Goal: Complete application form

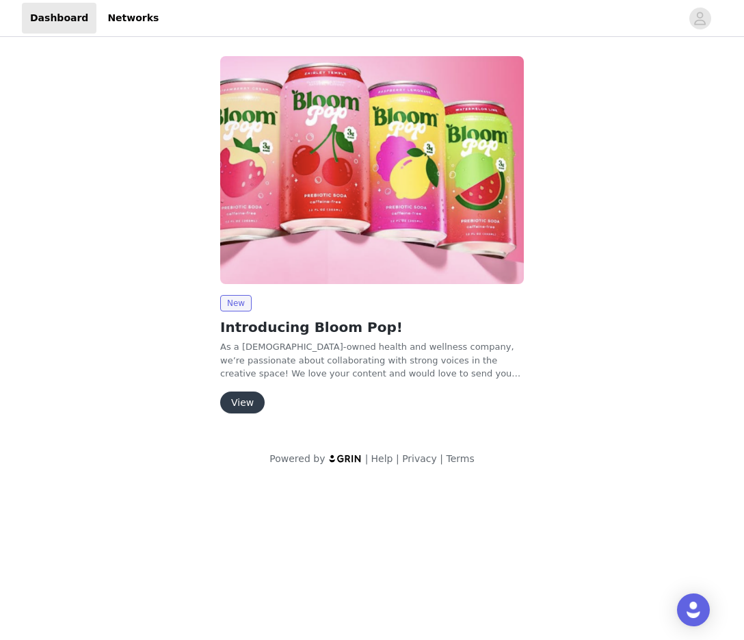
click at [244, 400] on button "View" at bounding box center [242, 402] width 44 height 22
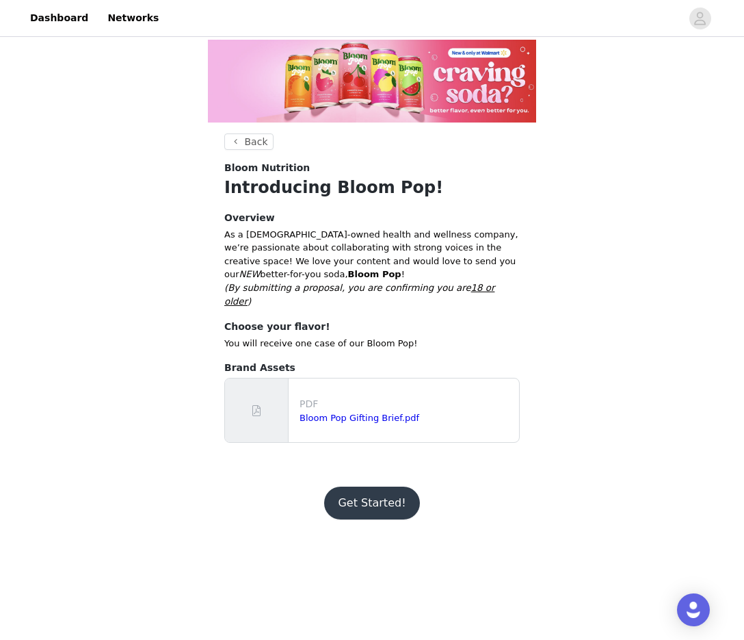
click at [377, 494] on button "Get Started!" at bounding box center [371, 502] width 95 height 33
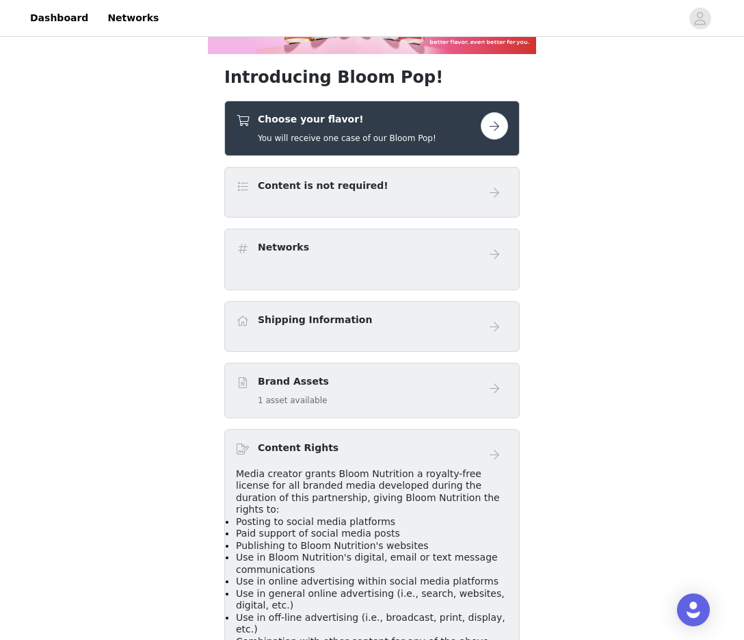
scroll to position [70, 0]
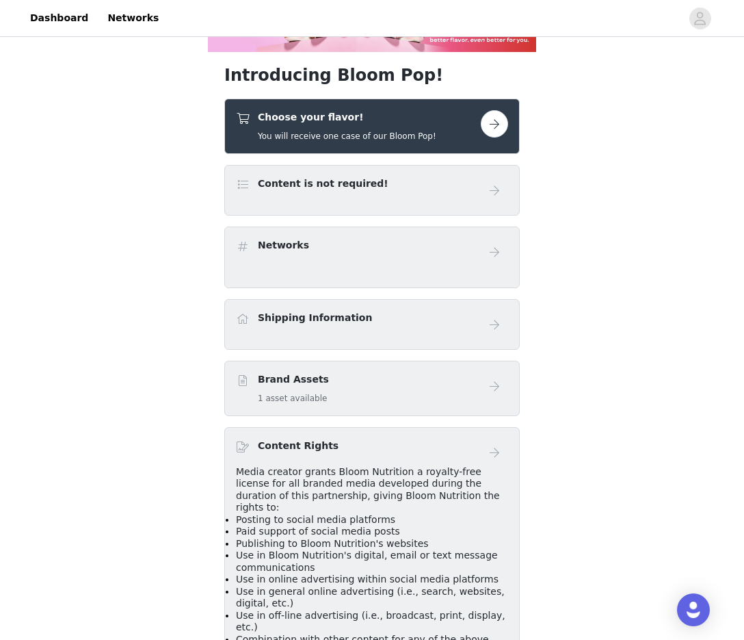
click at [495, 126] on button "button" at bounding box center [494, 123] width 27 height 27
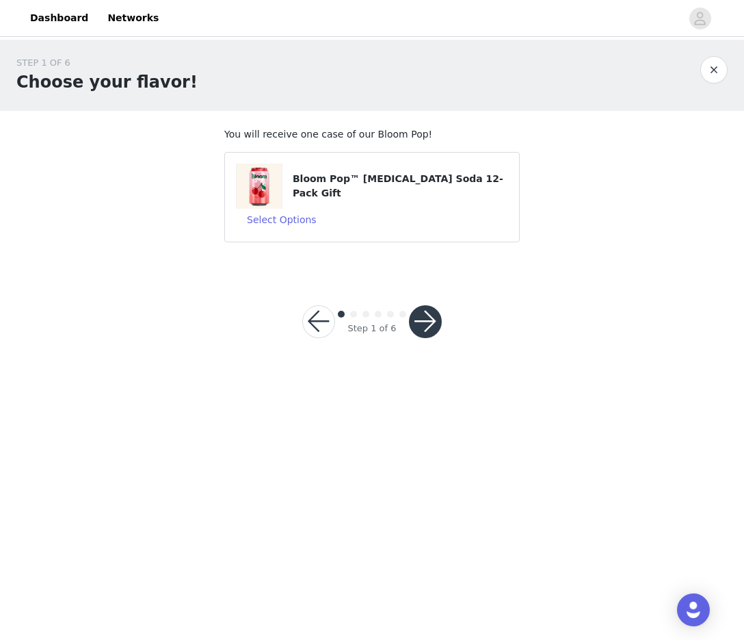
click at [423, 325] on button "button" at bounding box center [425, 321] width 33 height 33
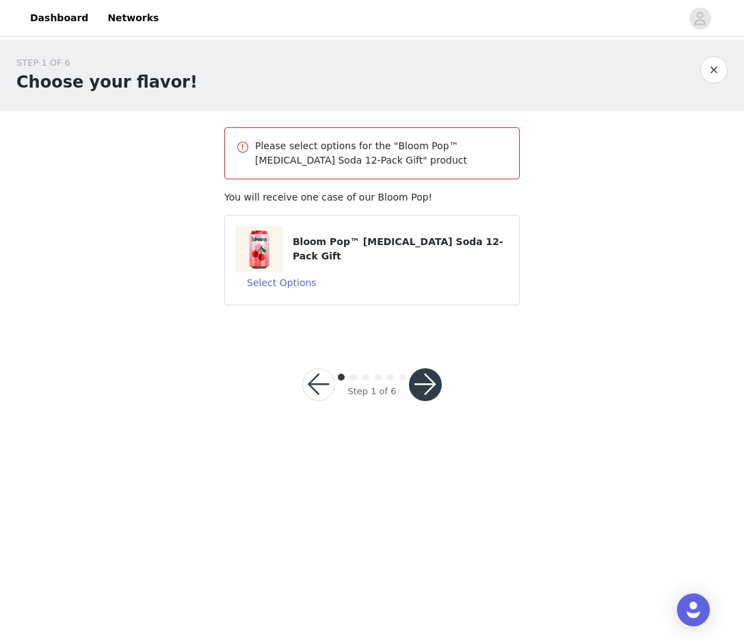
click at [315, 382] on button "button" at bounding box center [318, 384] width 33 height 33
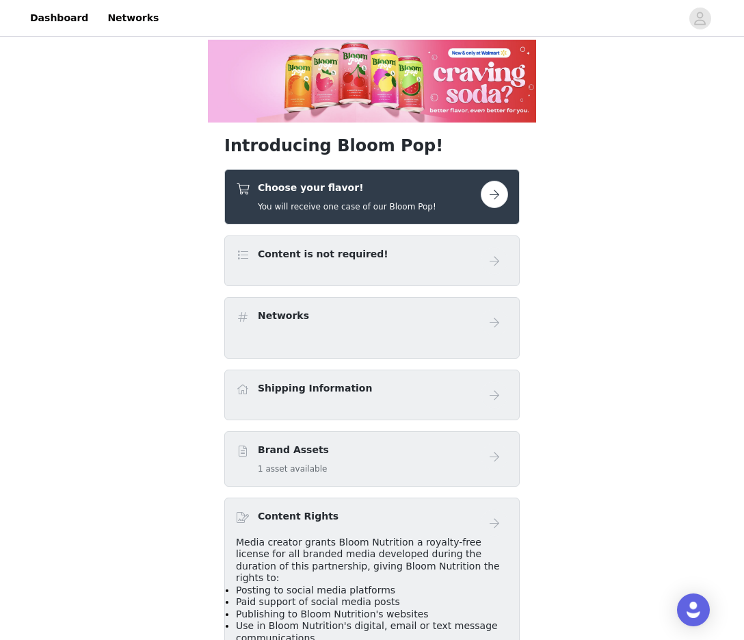
click at [498, 195] on button "button" at bounding box center [494, 194] width 27 height 27
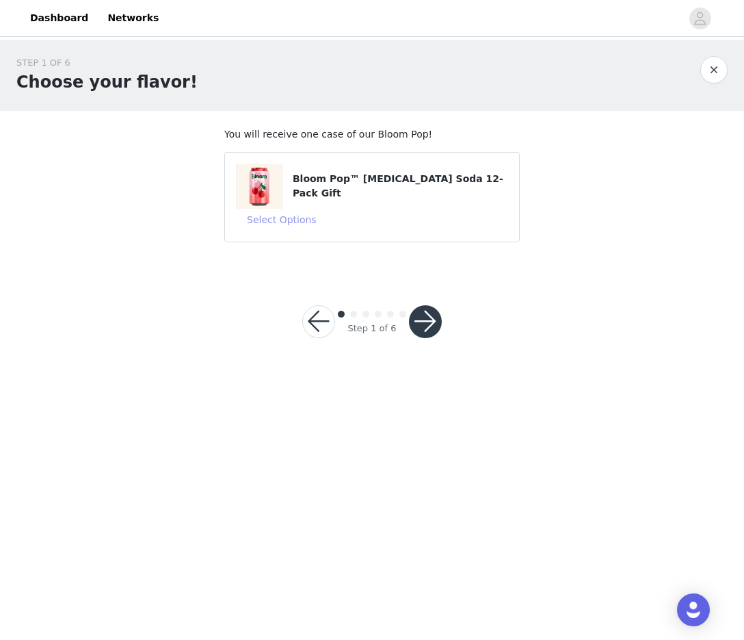
click at [294, 221] on button "Select Options" at bounding box center [282, 220] width 92 height 22
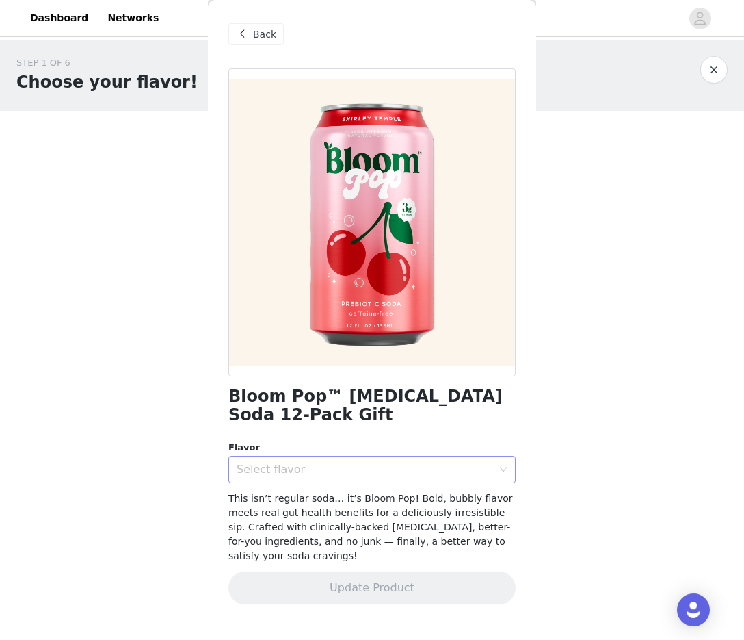
click at [307, 469] on div "Select flavor" at bounding box center [365, 470] width 256 height 14
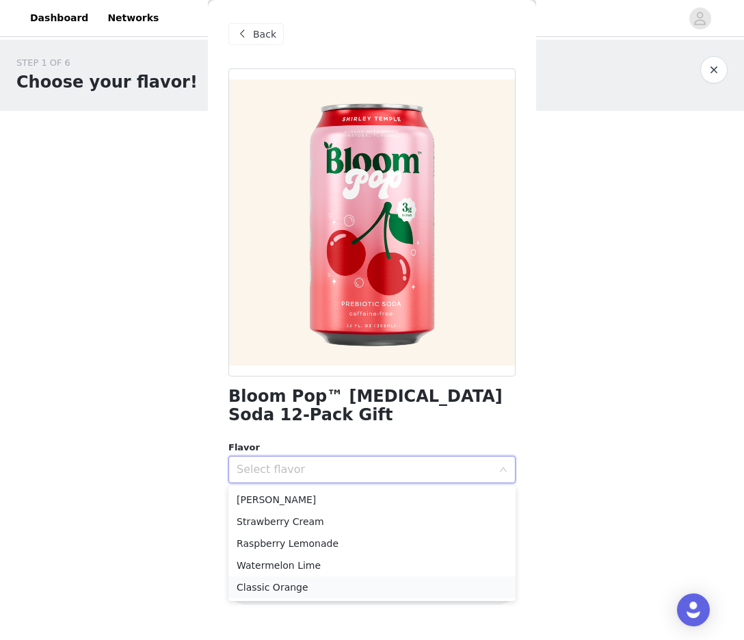
click at [317, 581] on li "Classic Orange" at bounding box center [372, 587] width 287 height 22
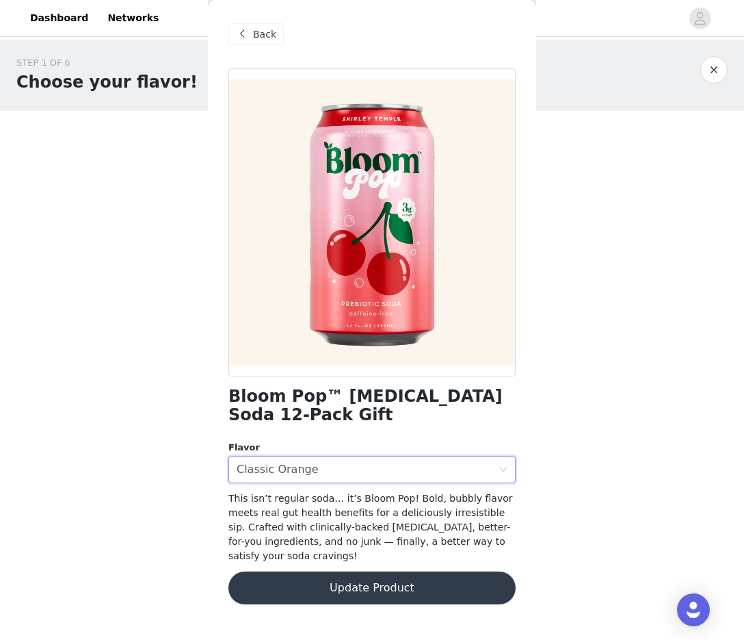
click at [355, 593] on button "Update Product" at bounding box center [372, 587] width 287 height 33
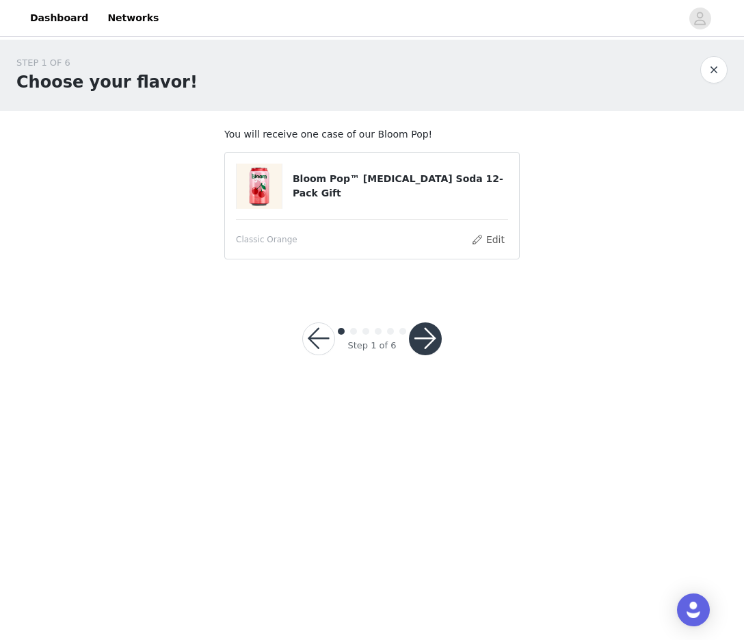
click at [431, 339] on button "button" at bounding box center [425, 338] width 33 height 33
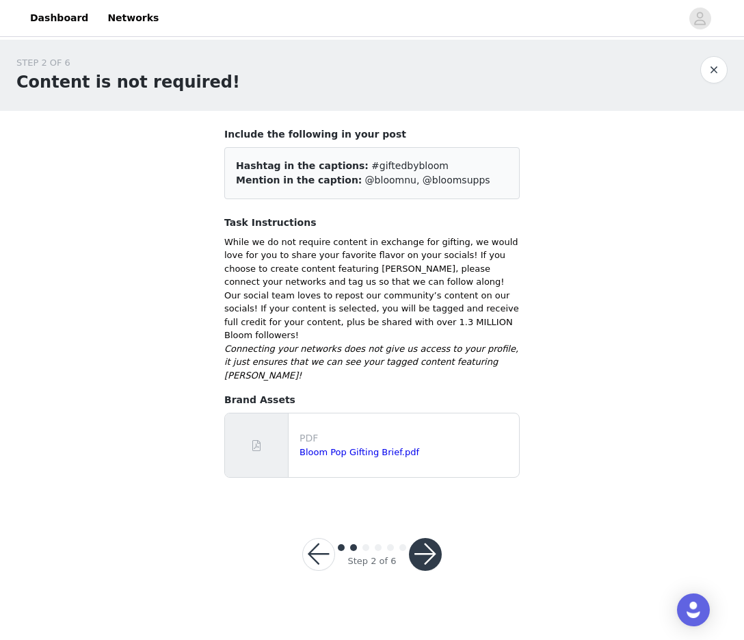
click at [433, 538] on button "button" at bounding box center [425, 554] width 33 height 33
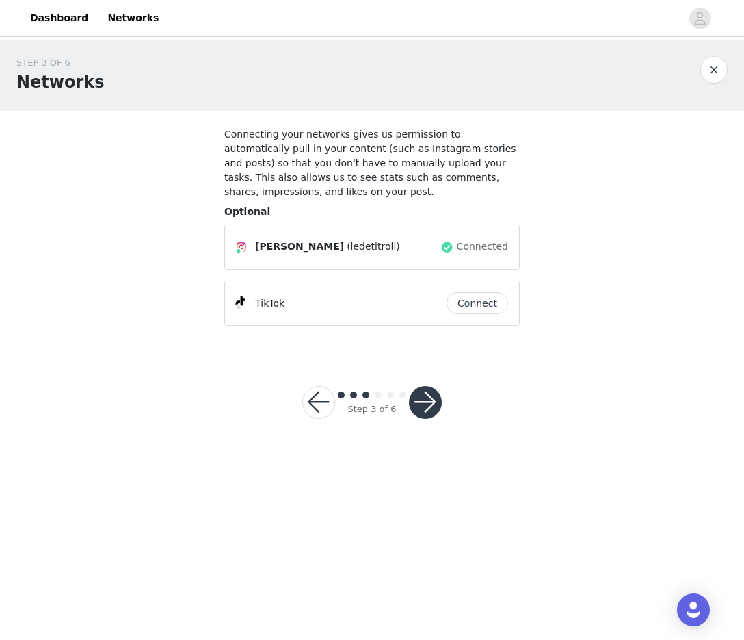
click at [497, 307] on button "Connect" at bounding box center [478, 303] width 62 height 22
click at [428, 402] on button "button" at bounding box center [425, 402] width 33 height 33
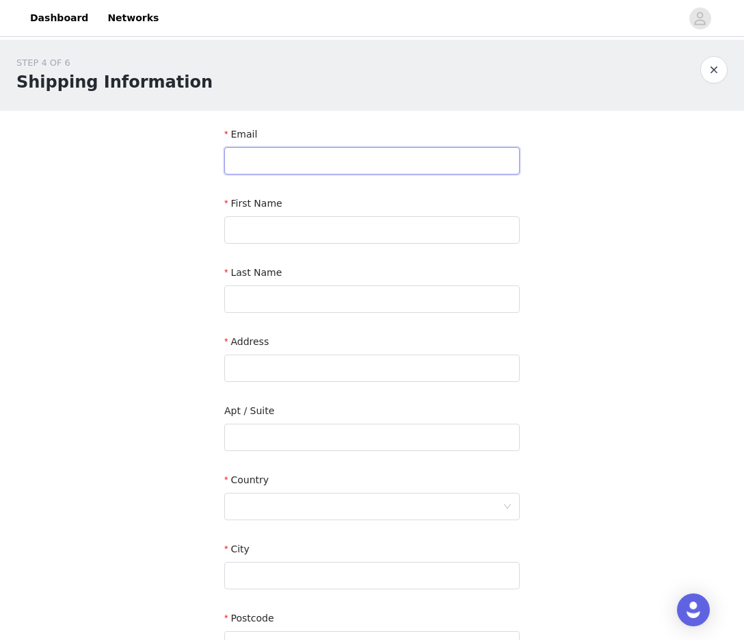
click at [260, 167] on input "text" at bounding box center [372, 160] width 296 height 27
click at [343, 163] on input "text" at bounding box center [372, 160] width 296 height 27
paste input "[EMAIL_ADDRESS][DOMAIN_NAME]"
type input "[EMAIL_ADDRESS][DOMAIN_NAME]"
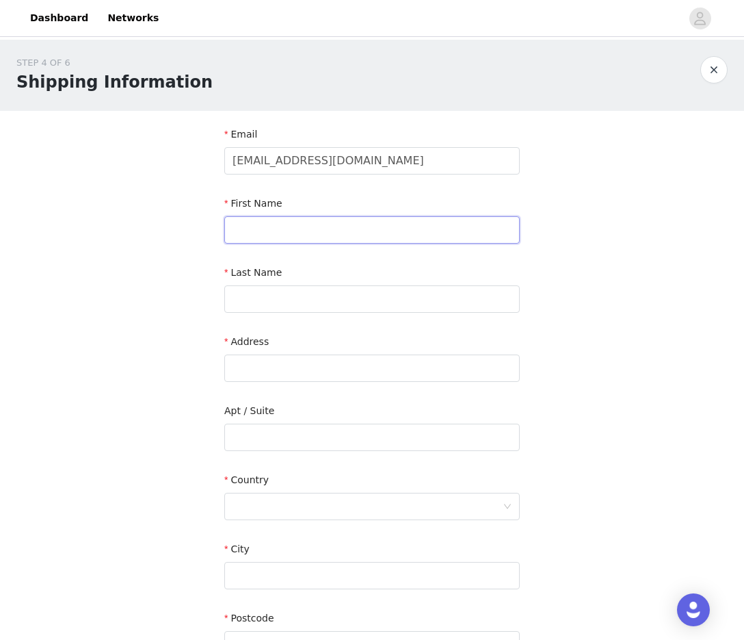
click at [280, 227] on input "text" at bounding box center [372, 229] width 296 height 27
type input "Abby"
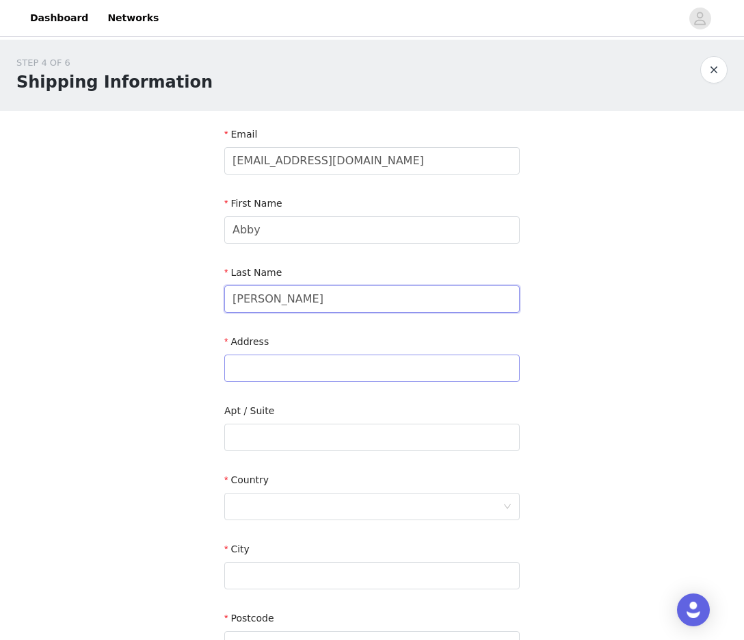
type input "[PERSON_NAME]"
click at [250, 361] on input "text" at bounding box center [372, 367] width 296 height 27
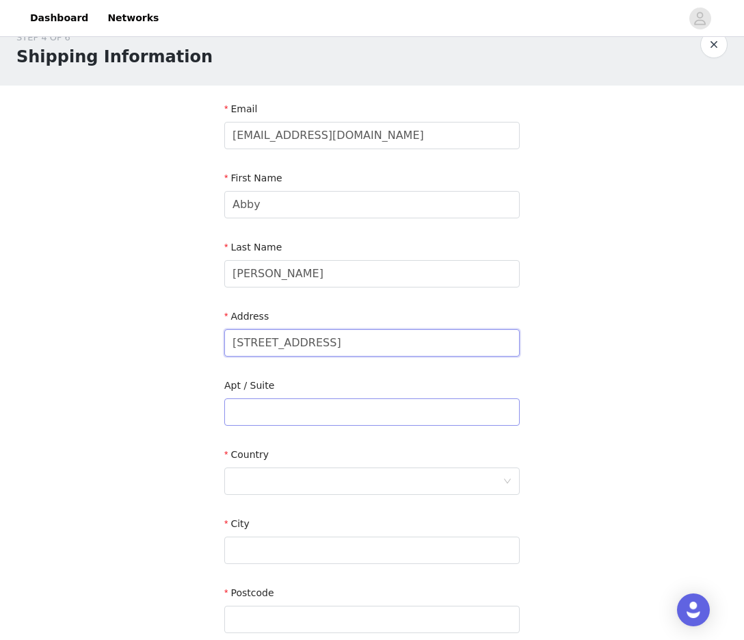
scroll to position [27, 0]
type input "[STREET_ADDRESS]"
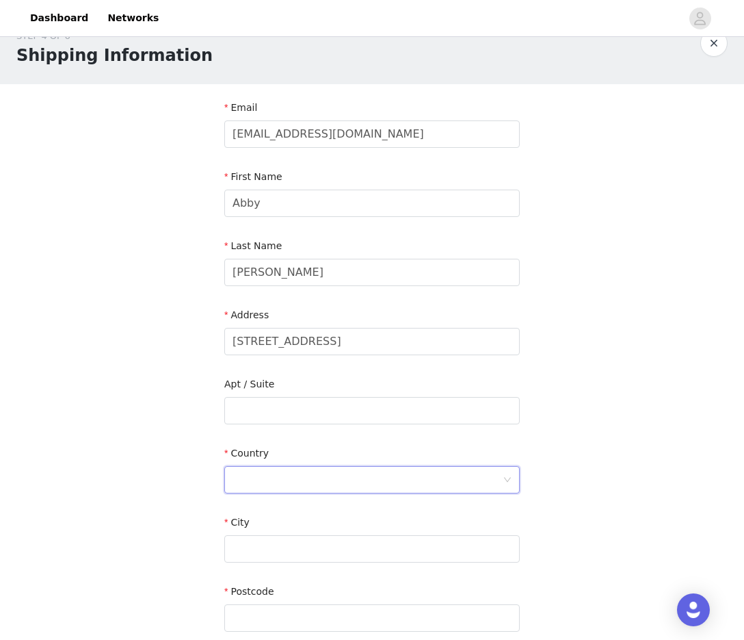
click at [275, 481] on div at bounding box center [368, 480] width 270 height 26
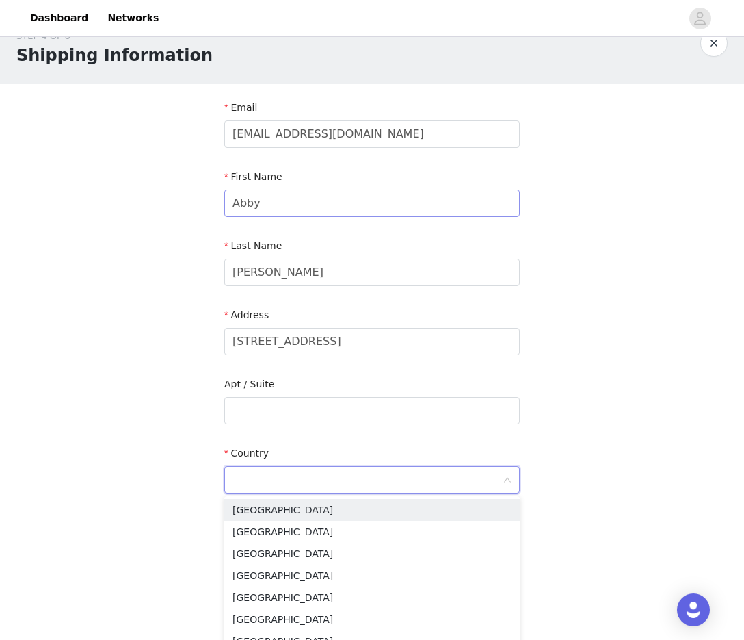
type input "[GEOGRAPHIC_DATA]"
type input "apt 102"
type input "Austin"
type input "78703"
type input "5044272918"
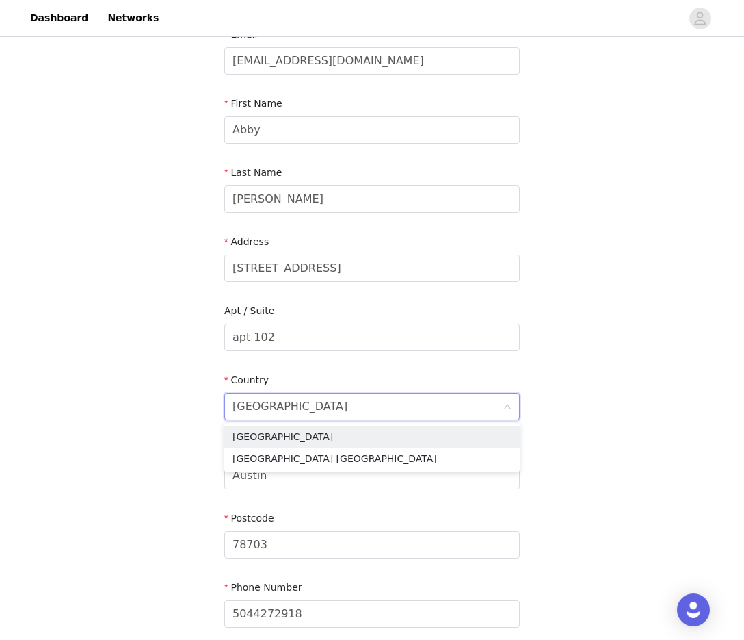
scroll to position [181, 0]
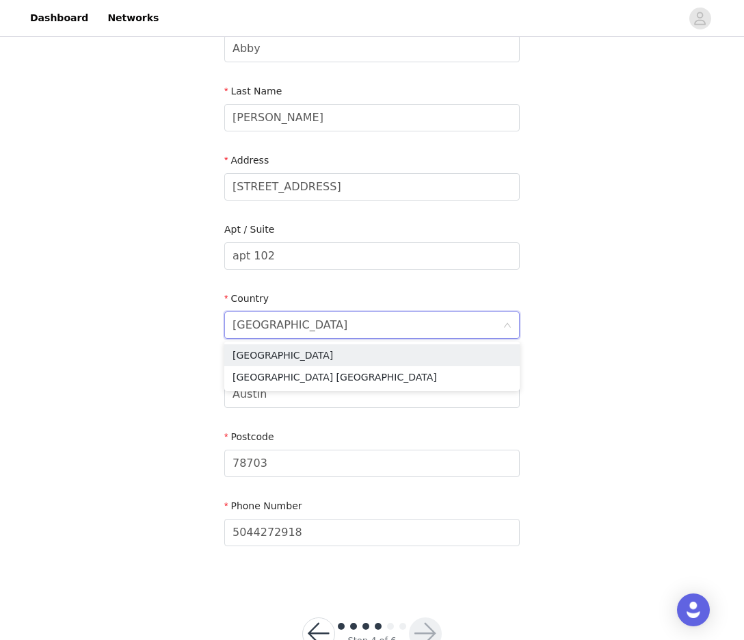
click at [616, 362] on div "STEP 4 OF 6 Shipping Information Email [EMAIL_ADDRESS][DOMAIN_NAME] First Name …" at bounding box center [372, 221] width 744 height 726
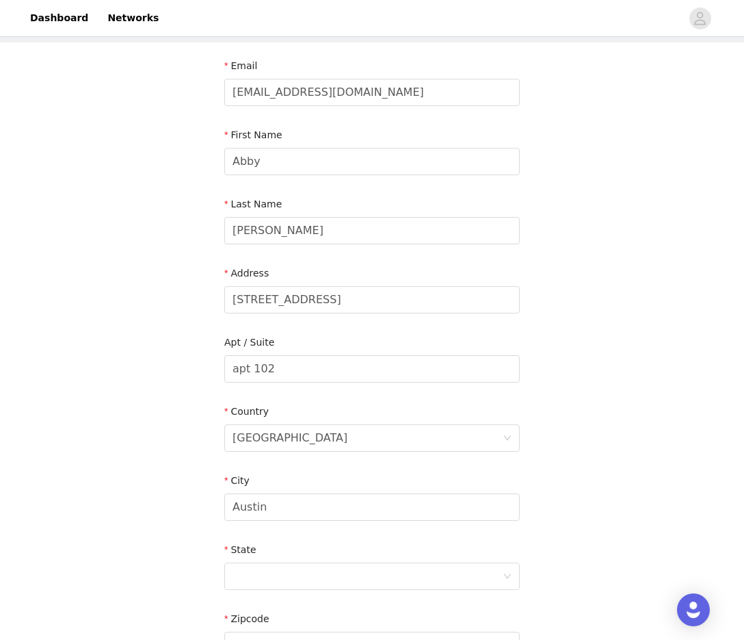
scroll to position [293, 0]
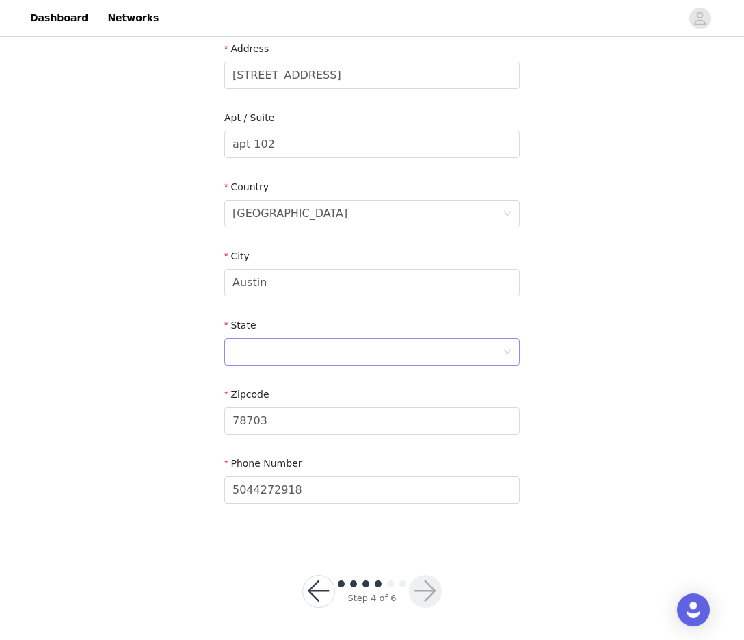
click at [445, 352] on div at bounding box center [368, 352] width 270 height 26
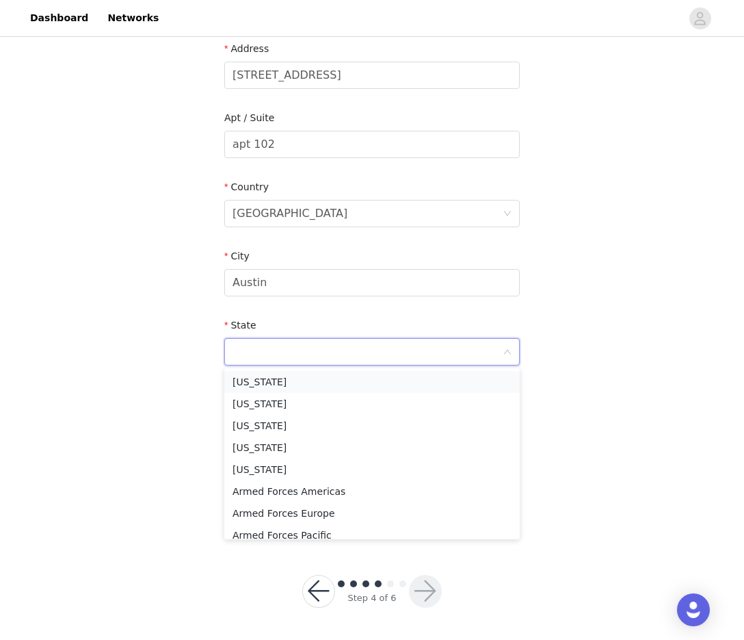
type input "[GEOGRAPHIC_DATA]"
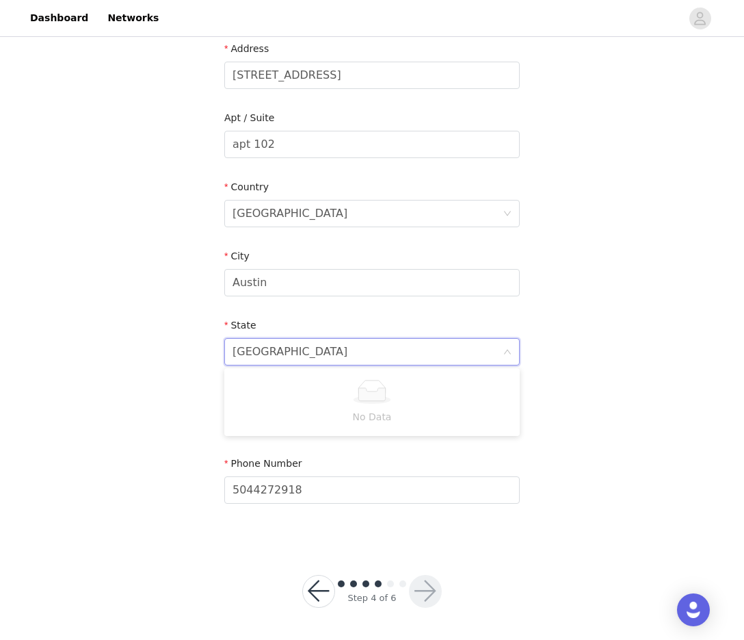
click at [618, 385] on div "STEP 4 OF 6 Shipping Information Email [EMAIL_ADDRESS][DOMAIN_NAME] First Name …" at bounding box center [372, 144] width 744 height 795
click at [399, 352] on div at bounding box center [368, 352] width 270 height 26
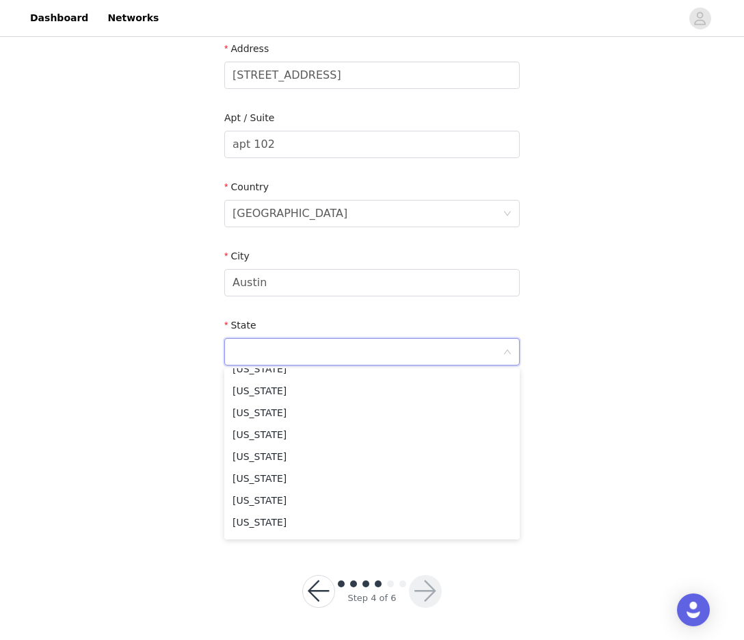
scroll to position [1061, 0]
click at [258, 476] on li "[US_STATE]" at bounding box center [372, 481] width 296 height 22
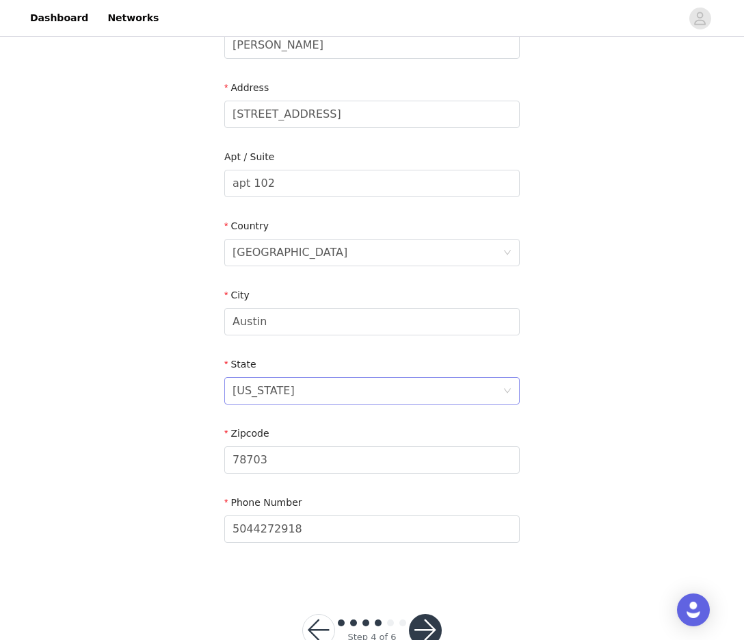
scroll to position [293, 0]
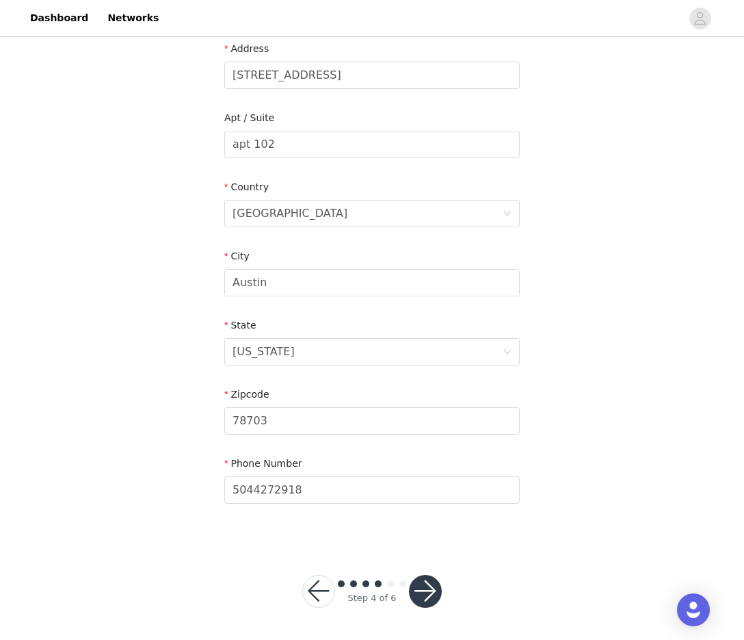
click at [434, 595] on button "button" at bounding box center [425, 591] width 33 height 33
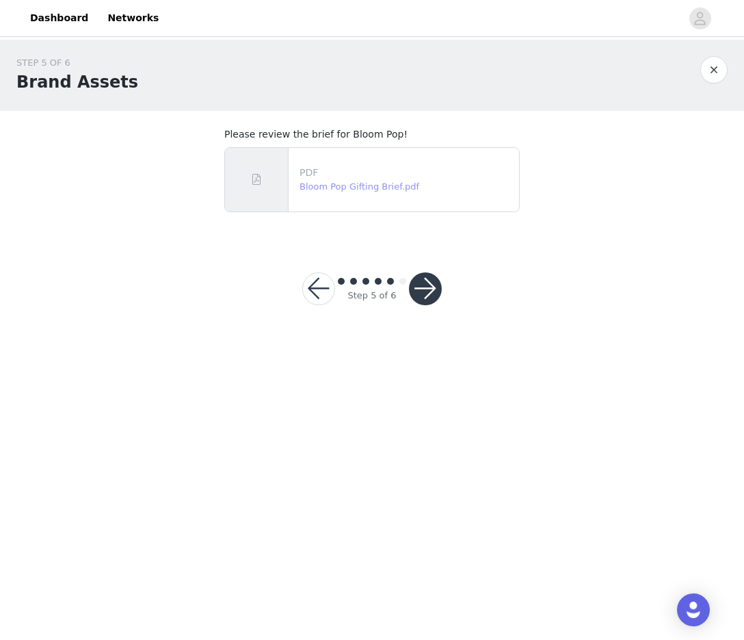
click at [388, 188] on link "Bloom Pop Gifting Brief.pdf" at bounding box center [360, 186] width 120 height 10
click at [429, 284] on button "button" at bounding box center [425, 288] width 33 height 33
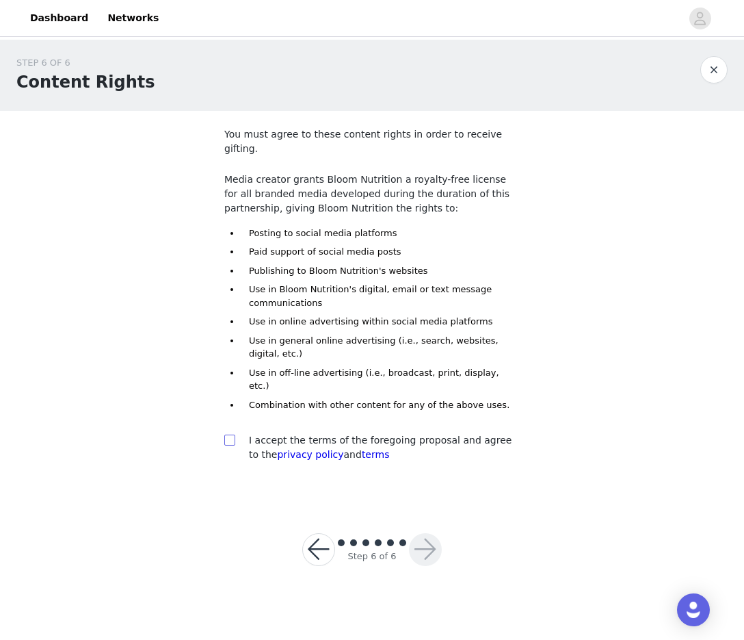
click at [231, 434] on input "checkbox" at bounding box center [229, 439] width 10 height 10
checkbox input "true"
click at [437, 533] on button "button" at bounding box center [425, 549] width 33 height 33
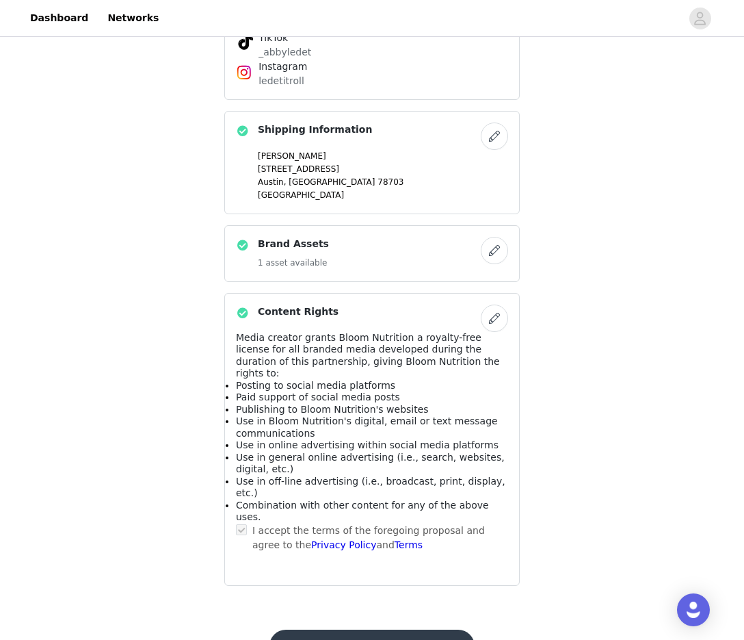
scroll to position [410, 0]
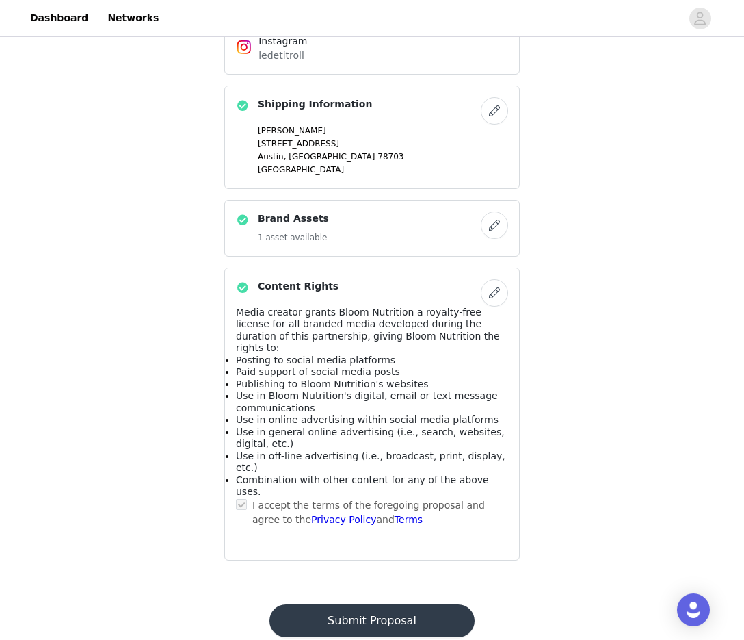
click at [376, 604] on button "Submit Proposal" at bounding box center [372, 620] width 205 height 33
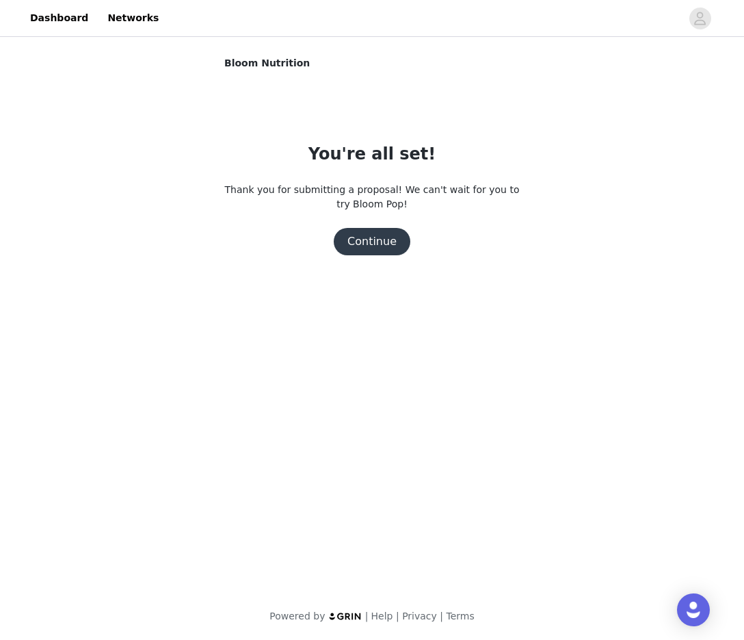
scroll to position [0, 0]
click at [382, 241] on button "Continue" at bounding box center [372, 241] width 77 height 27
